Goal: Transaction & Acquisition: Purchase product/service

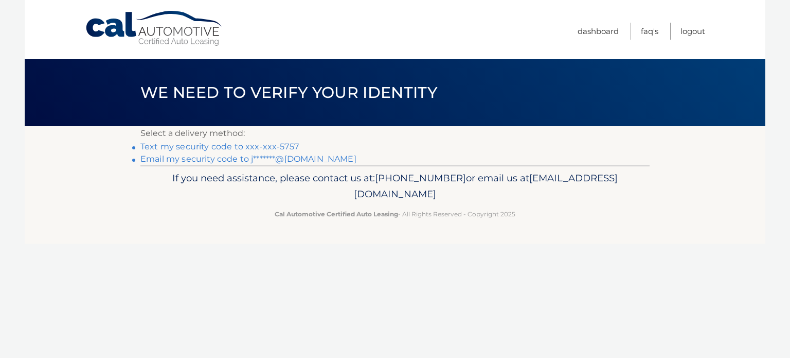
click at [202, 149] on link "Text my security code to xxx-xxx-5757" at bounding box center [219, 147] width 159 height 10
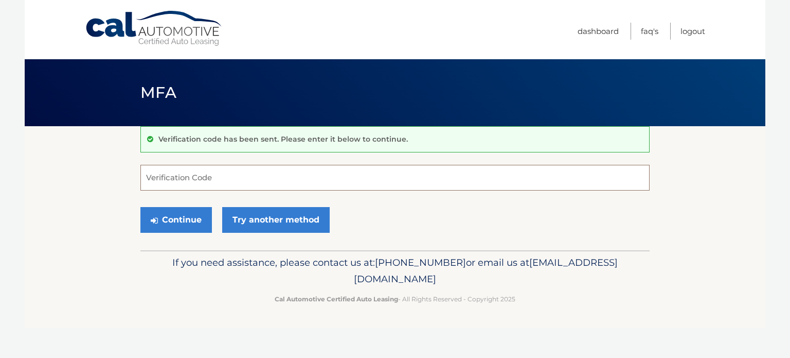
click at [197, 187] on input "Verification Code" at bounding box center [394, 178] width 509 height 26
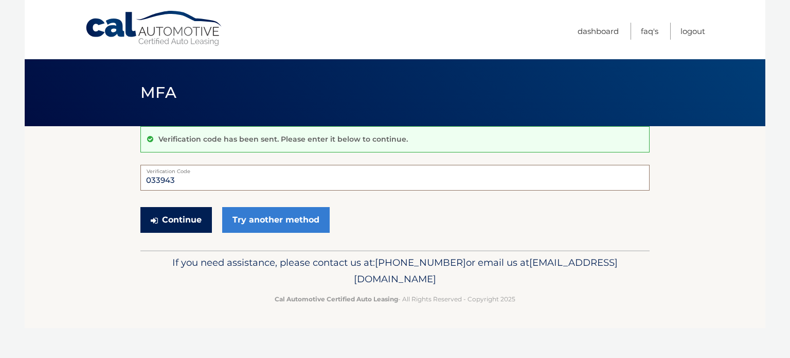
type input "033943"
click at [189, 215] on button "Continue" at bounding box center [176, 220] width 72 height 26
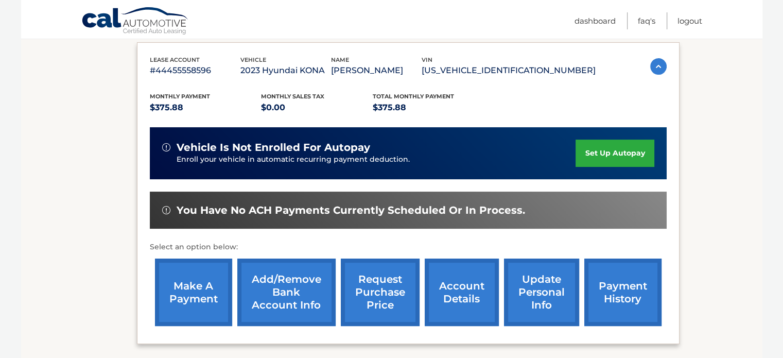
scroll to position [162, 0]
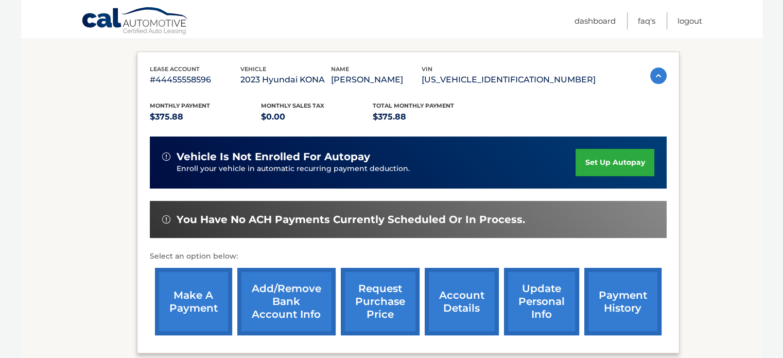
click at [471, 294] on link "account details" at bounding box center [462, 301] width 74 height 67
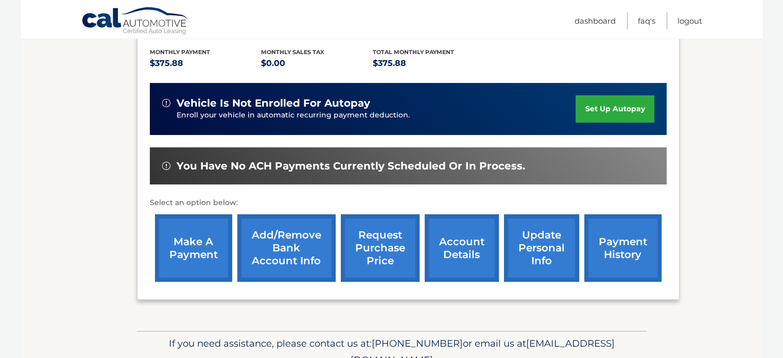
scroll to position [265, 0]
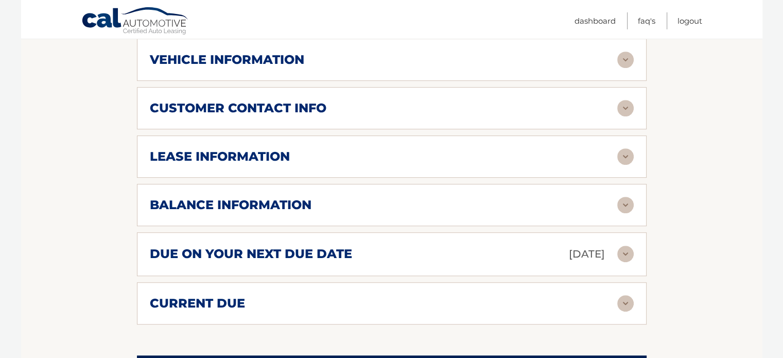
scroll to position [463, 0]
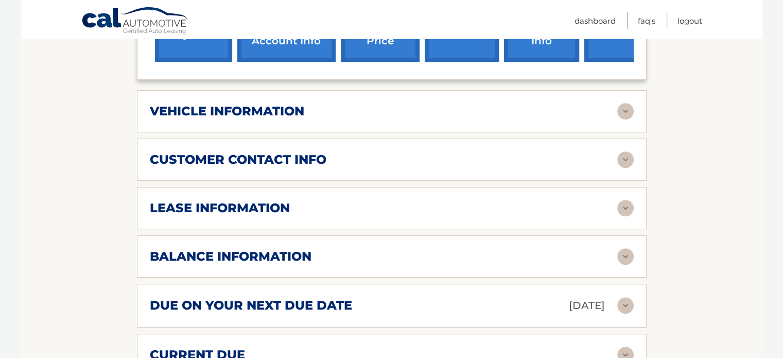
click at [632, 103] on img at bounding box center [625, 111] width 16 height 16
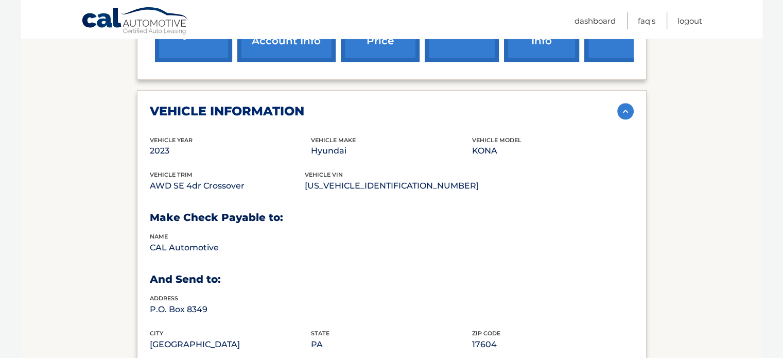
click at [625, 103] on img at bounding box center [625, 111] width 16 height 16
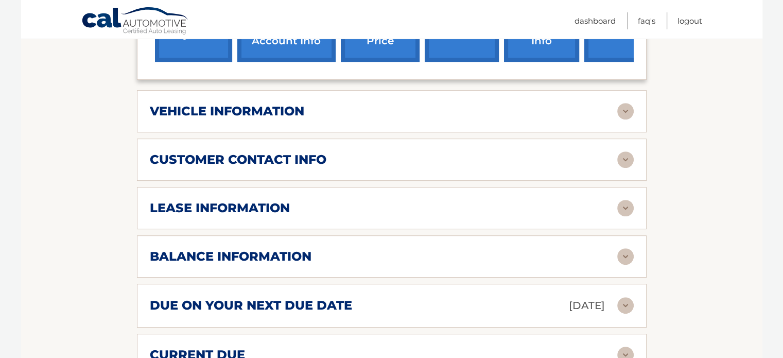
click at [634, 138] on div "customer contact info full name JOHN GUERRA JR street address 428 KATAN AVE cit…" at bounding box center [391, 159] width 509 height 42
click at [629, 151] on img at bounding box center [625, 159] width 16 height 16
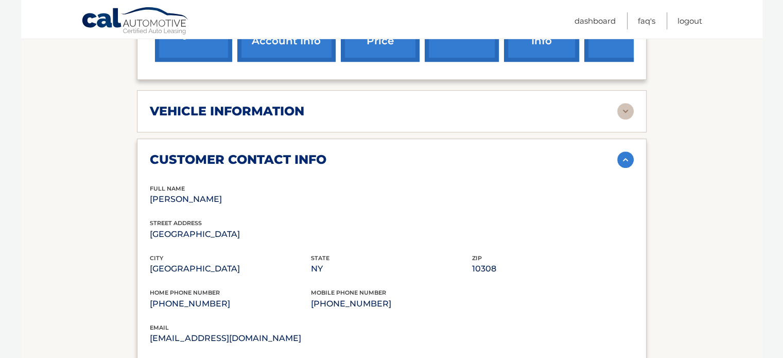
click at [618, 156] on div "customer contact info full name JOHN GUERRA JR street address 428 KATAN AVE cit…" at bounding box center [391, 258] width 509 height 241
click at [620, 151] on img at bounding box center [625, 159] width 16 height 16
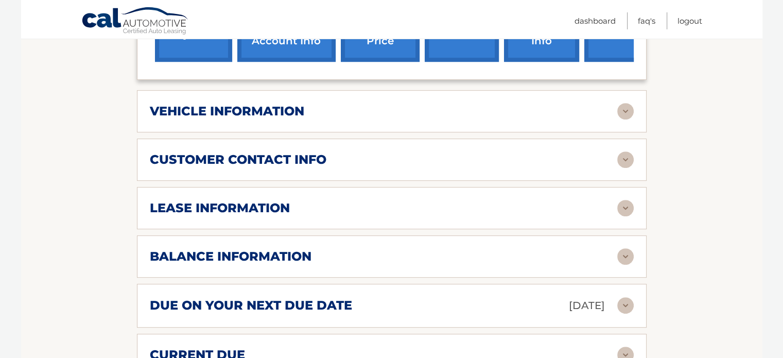
click at [620, 200] on img at bounding box center [625, 208] width 16 height 16
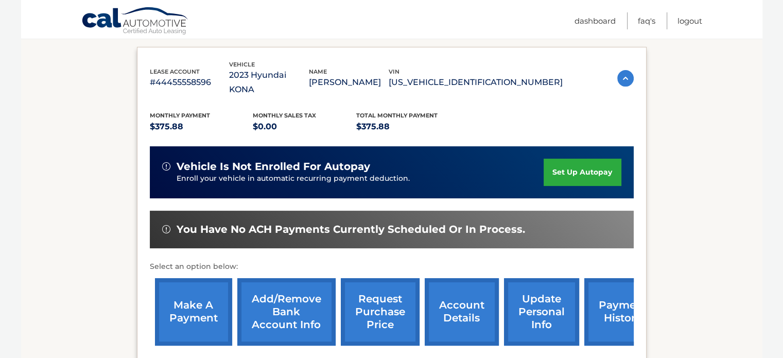
scroll to position [257, 0]
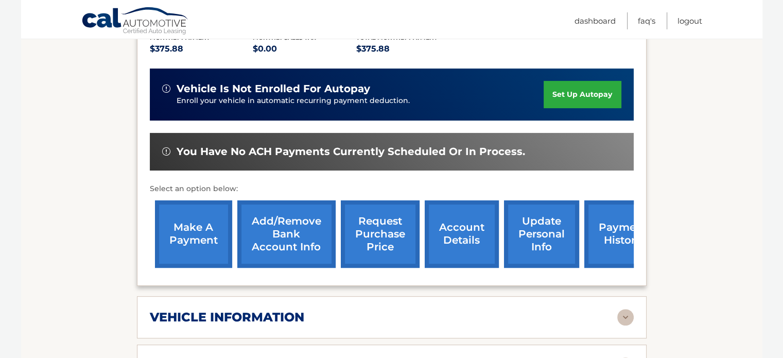
click at [183, 216] on link "make a payment" at bounding box center [193, 233] width 77 height 67
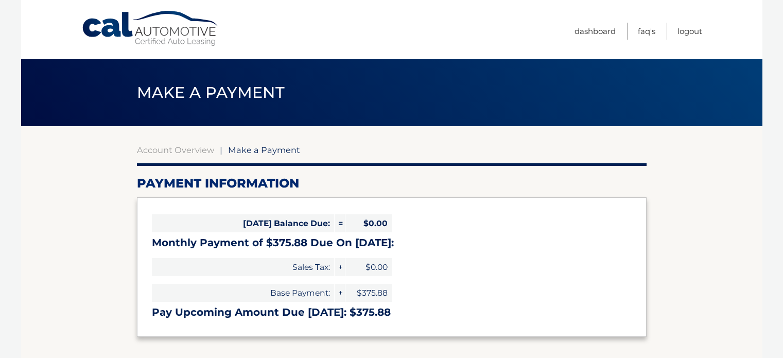
select select "YjBkYjlmMGEtMjNjOC00NjM5LTkxOWQtZmRlYTJmNzlkMWEz"
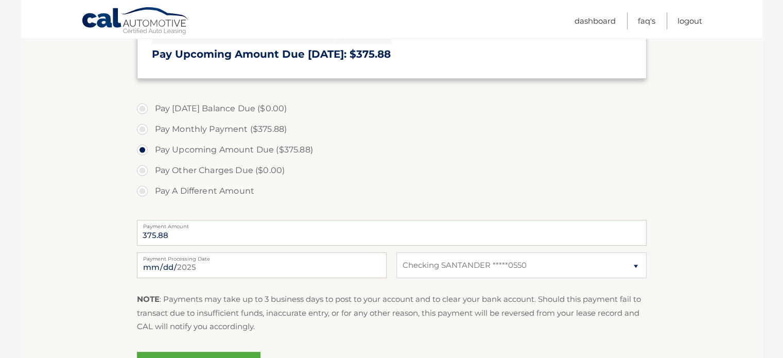
scroll to position [309, 0]
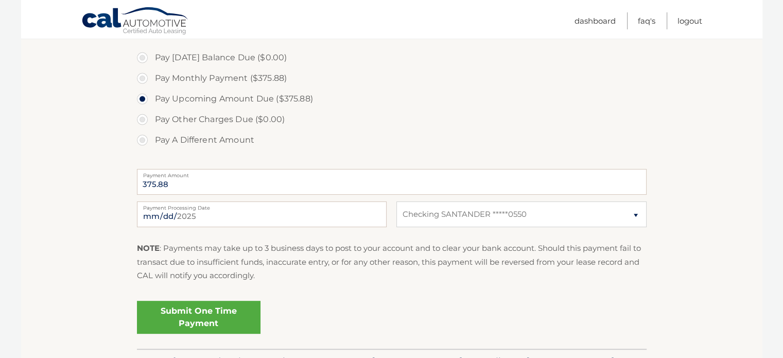
click at [291, 209] on label "Payment Processing Date" at bounding box center [262, 205] width 250 height 8
click at [291, 209] on input "2025-08-11" at bounding box center [262, 214] width 250 height 26
click at [194, 209] on label "Payment Processing Date" at bounding box center [262, 205] width 250 height 8
click at [194, 209] on input "2025-08-11" at bounding box center [262, 214] width 250 height 26
click at [360, 213] on input "2025-08-11" at bounding box center [262, 214] width 250 height 26
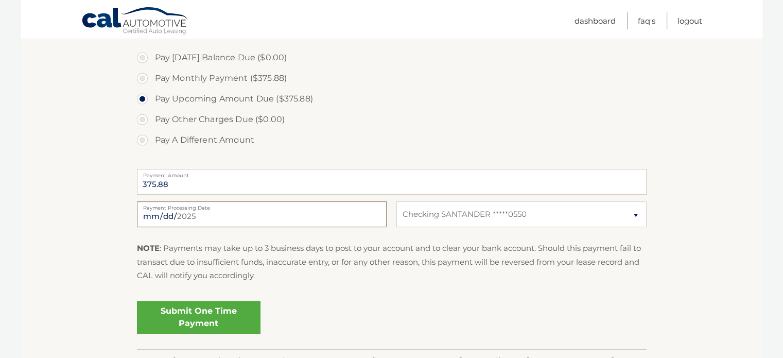
type input "2025-08-17"
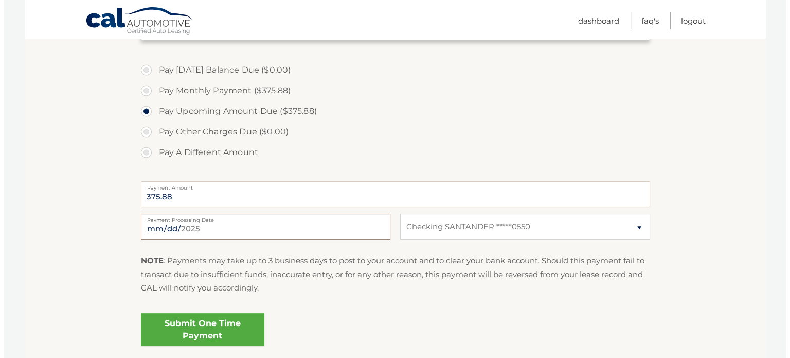
scroll to position [377, 0]
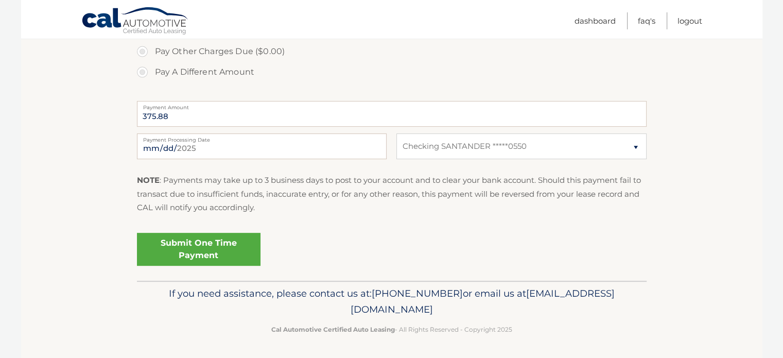
click at [218, 244] on link "Submit One Time Payment" at bounding box center [199, 249] width 124 height 33
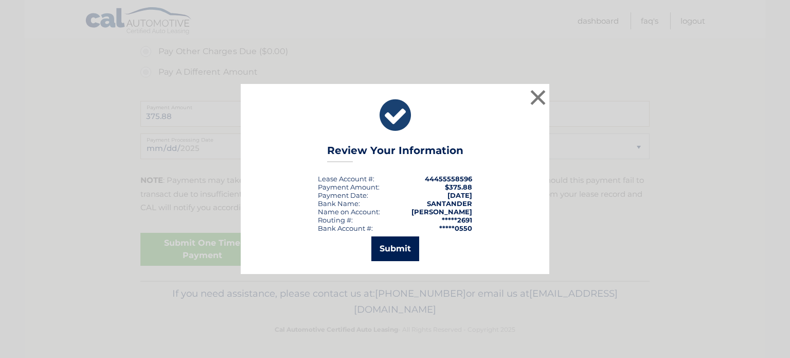
click at [396, 252] on button "Submit" at bounding box center [396, 248] width 48 height 25
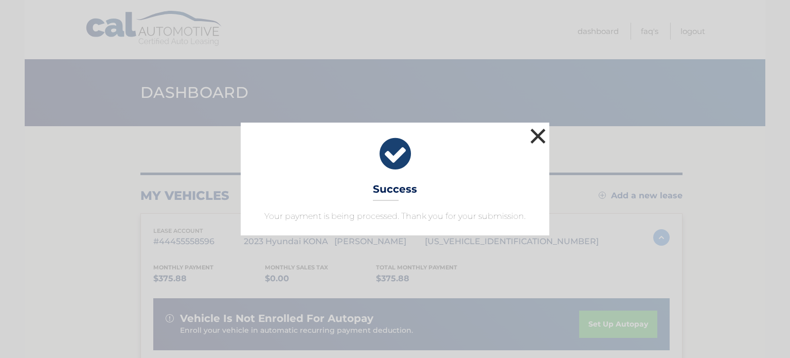
click at [535, 136] on button "×" at bounding box center [538, 136] width 21 height 21
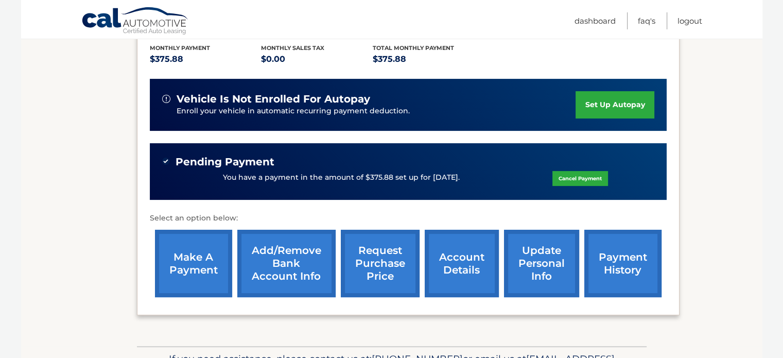
scroll to position [284, 0]
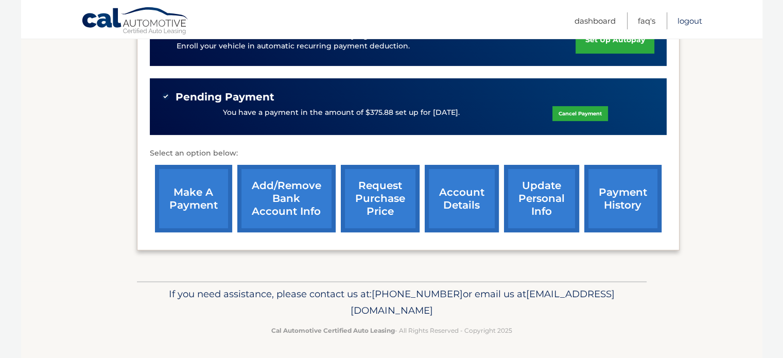
drag, startPoint x: 696, startPoint y: 13, endPoint x: 697, endPoint y: 22, distance: 8.8
click at [696, 14] on link "Logout" at bounding box center [689, 20] width 25 height 17
click at [697, 22] on link "Logout" at bounding box center [689, 20] width 25 height 17
